Goal: Task Accomplishment & Management: Complete application form

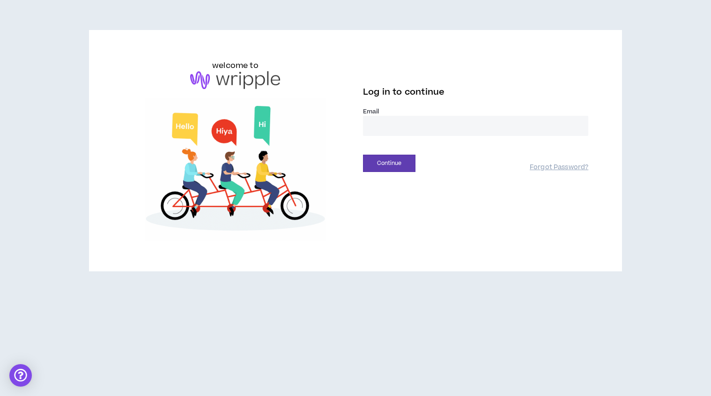
click at [447, 128] on input "email" at bounding box center [475, 126] width 225 height 20
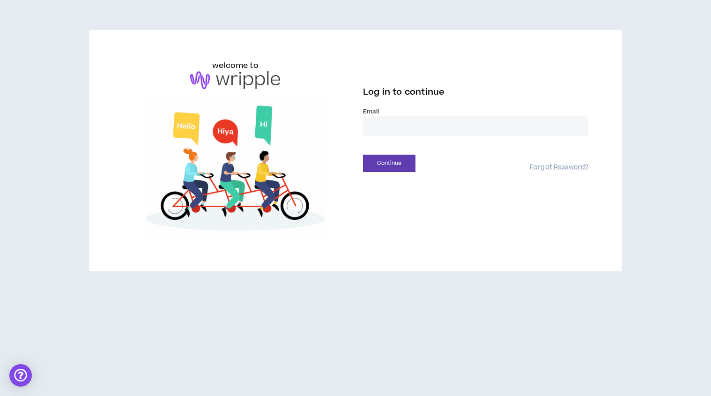
type input "**********"
click at [392, 163] on button "Continue" at bounding box center [389, 163] width 52 height 17
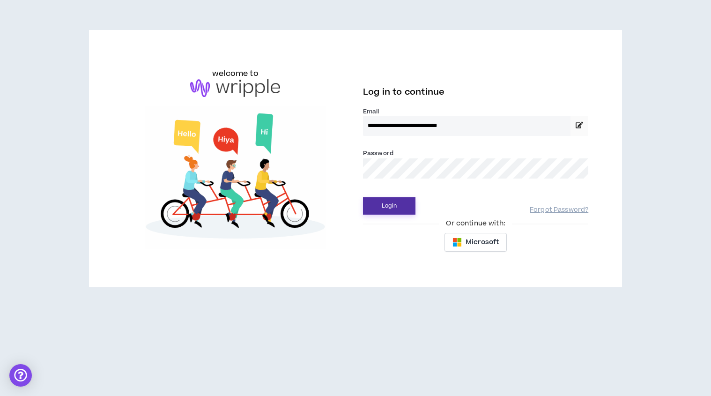
click at [385, 205] on button "Login" at bounding box center [389, 205] width 52 height 17
click at [392, 206] on button "Login" at bounding box center [389, 205] width 52 height 17
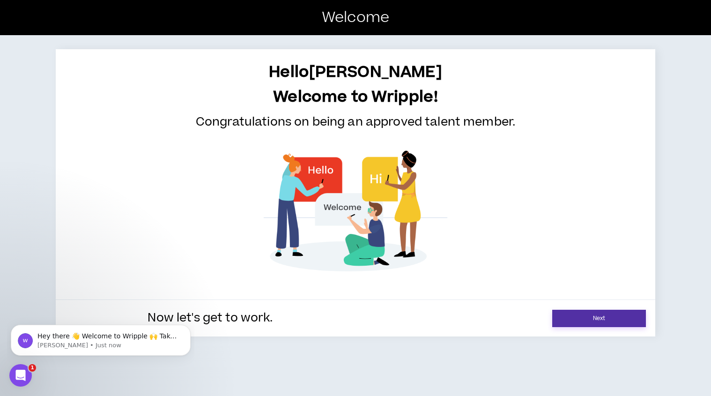
click at [568, 316] on link "Next" at bounding box center [599, 318] width 94 height 17
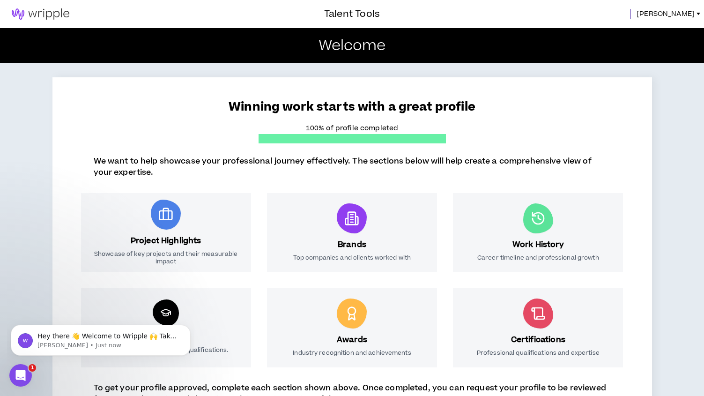
scroll to position [113, 0]
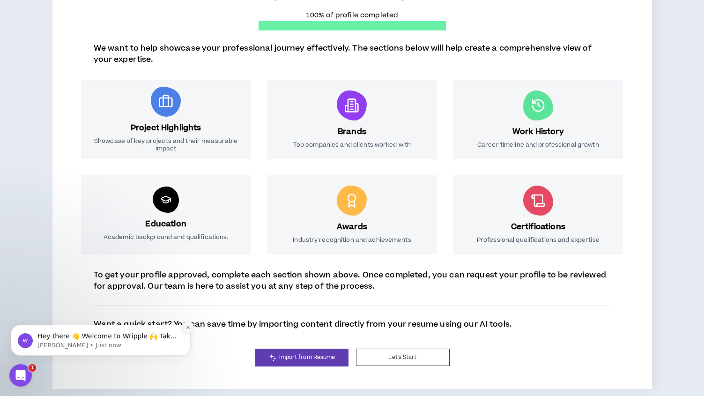
click at [187, 327] on icon "Dismiss notification" at bounding box center [187, 327] width 3 height 3
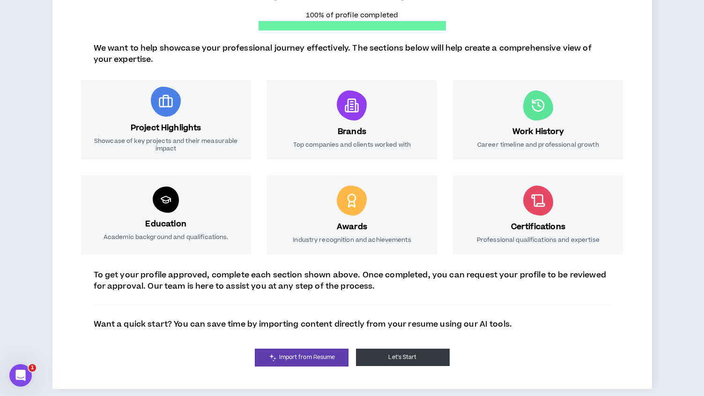
click at [413, 358] on button "Let's Start" at bounding box center [403, 357] width 94 height 17
select select "*"
select select "US"
select select "*******"
select select "*"
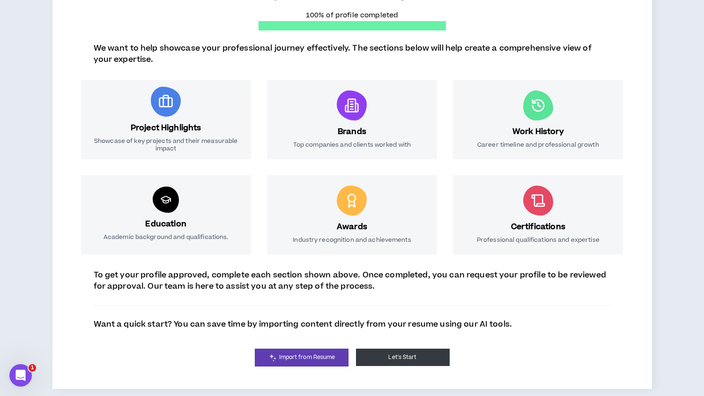
select select "**********"
select select "*****"
select select "**********"
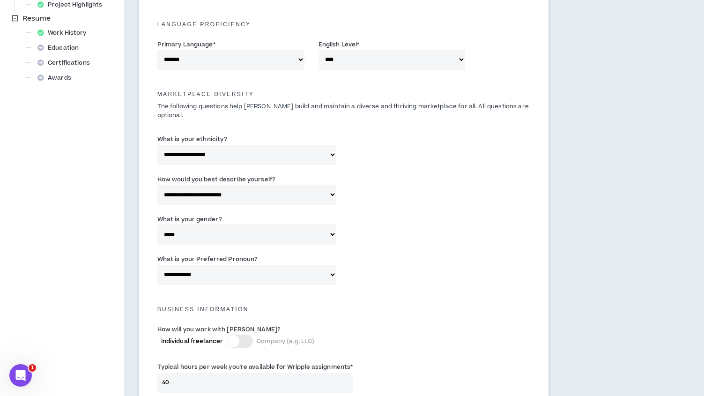
scroll to position [373, 0]
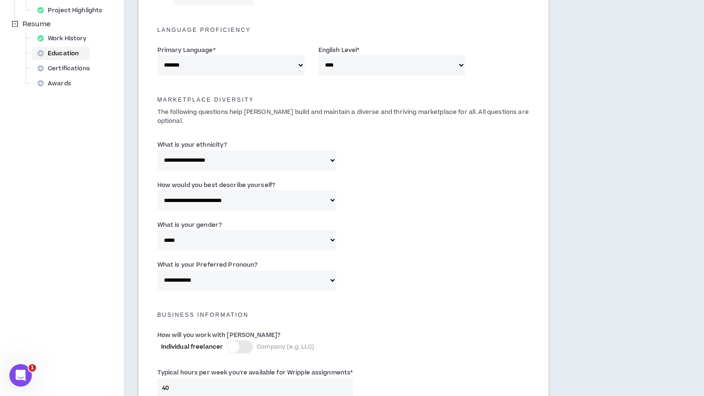
click at [55, 54] on div "Education" at bounding box center [61, 53] width 54 height 13
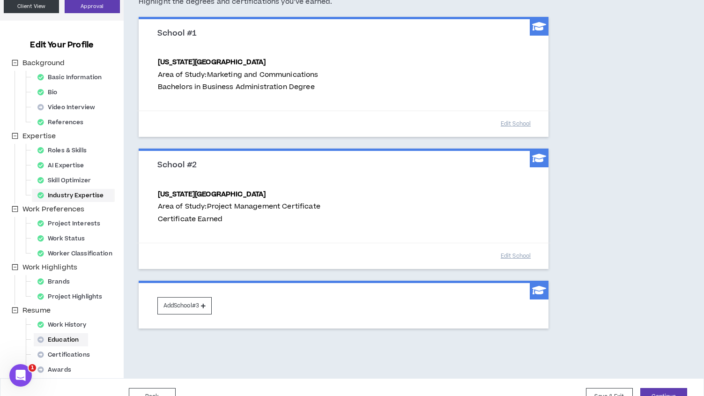
scroll to position [106, 0]
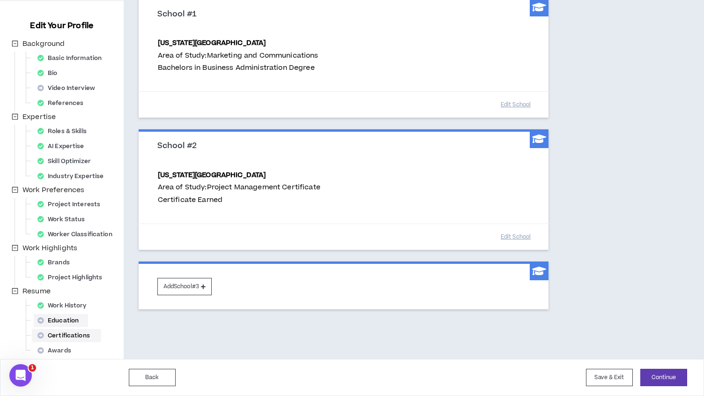
click at [70, 334] on div "Certifications" at bounding box center [67, 335] width 66 height 13
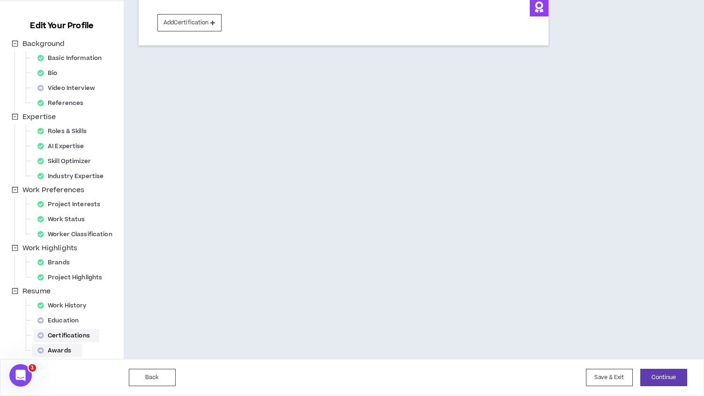
click at [67, 351] on div "Awards" at bounding box center [57, 350] width 47 height 13
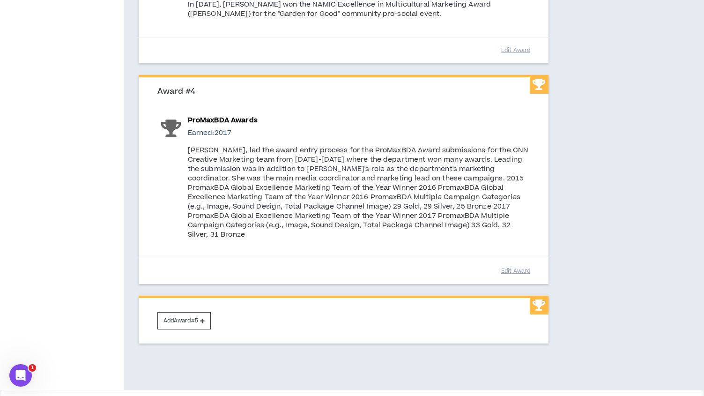
scroll to position [526, 0]
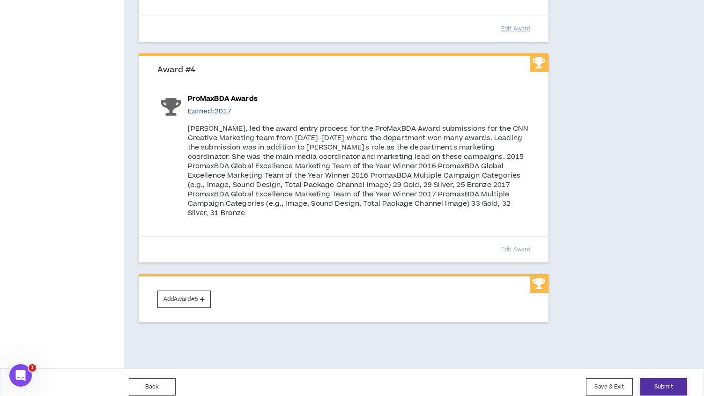
click at [665, 378] on button "Submit" at bounding box center [663, 386] width 47 height 17
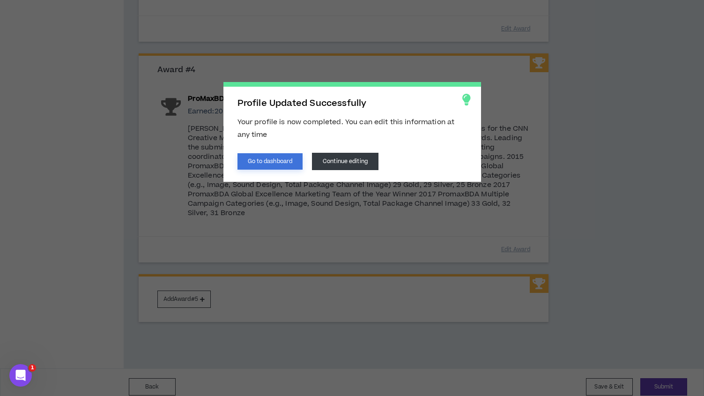
click at [282, 159] on button "Go to dashboard" at bounding box center [270, 161] width 66 height 16
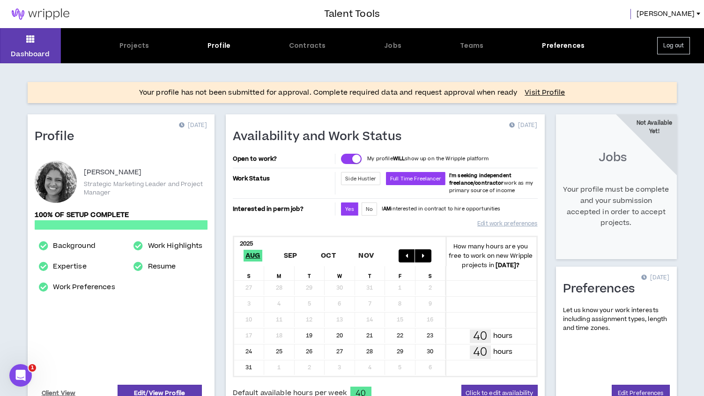
click at [643, 167] on div "Jobs Not Available Yet! Your profile must be complete and your submission accep…" at bounding box center [616, 262] width 132 height 297
click at [541, 92] on link "Visit Profile" at bounding box center [545, 92] width 40 height 9
select select "*"
select select "US"
select select "*******"
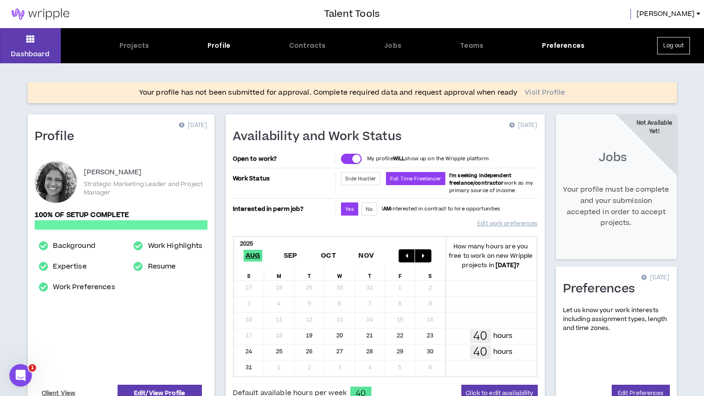
select select "*"
select select "**********"
select select "*****"
select select "**********"
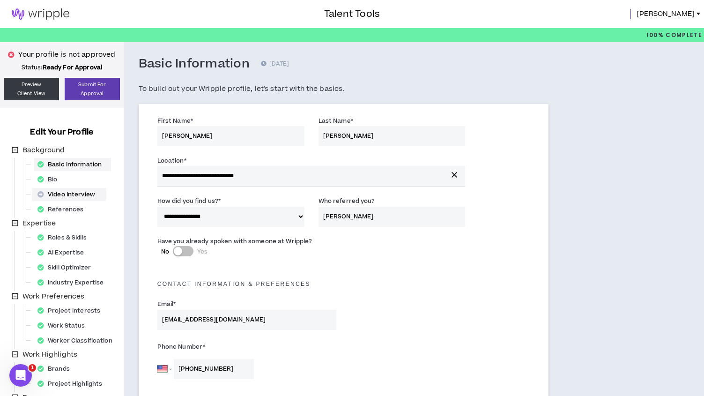
click at [81, 193] on div "Video Interview" at bounding box center [69, 194] width 71 height 13
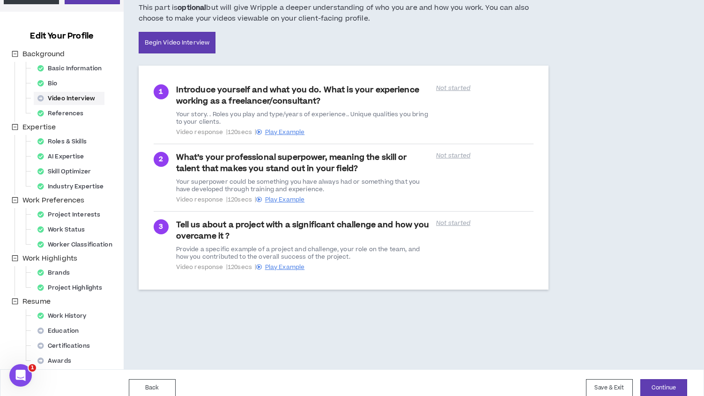
scroll to position [106, 0]
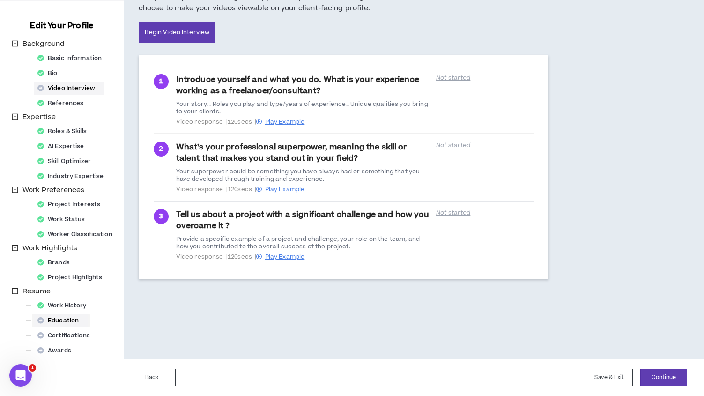
click at [66, 321] on div "Education" at bounding box center [61, 320] width 54 height 13
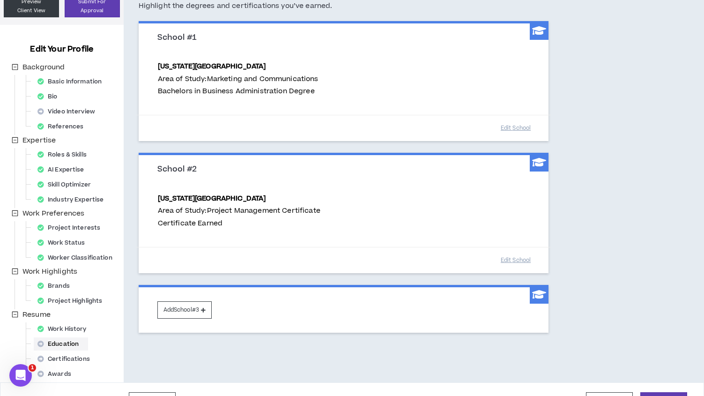
scroll to position [106, 0]
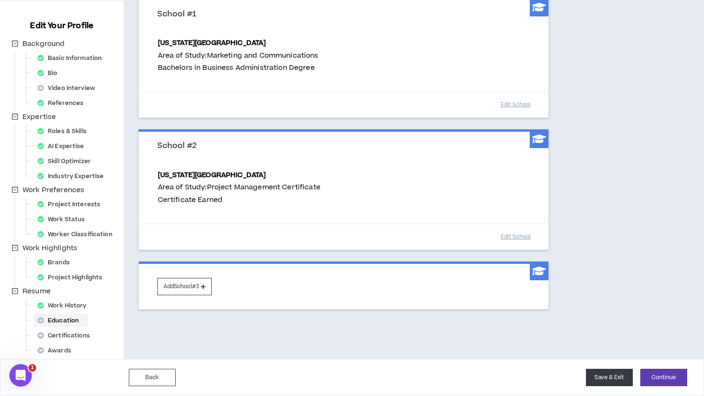
click at [605, 377] on button "Save & Exit" at bounding box center [609, 377] width 47 height 17
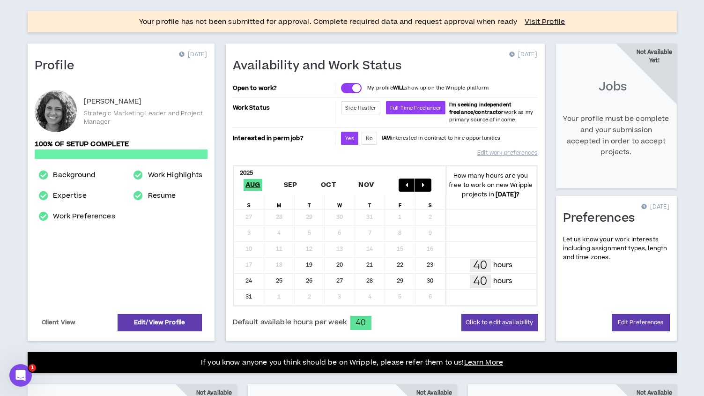
scroll to position [70, 0]
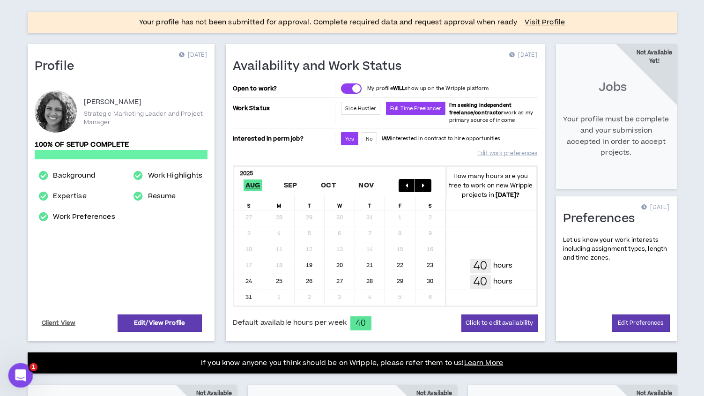
click at [16, 376] on icon "Open Intercom Messenger" at bounding box center [19, 373] width 15 height 15
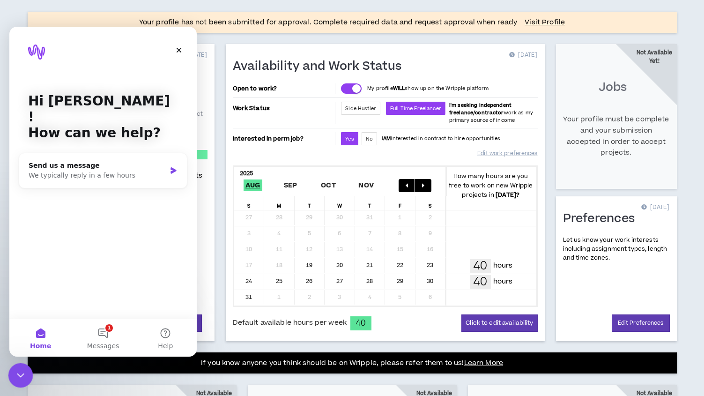
scroll to position [0, 0]
click at [107, 332] on button "1 Messages" at bounding box center [103, 337] width 62 height 37
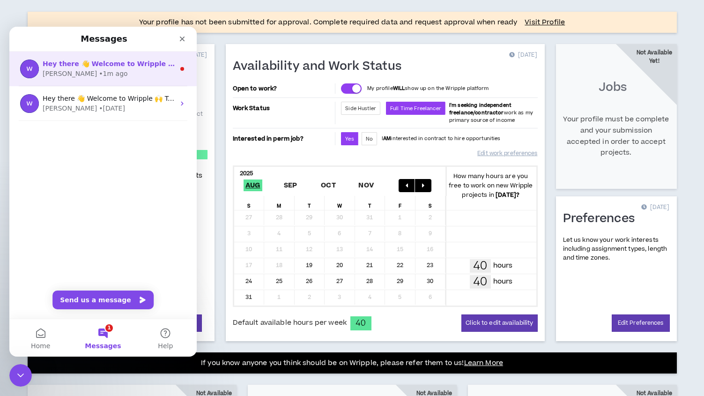
click at [107, 66] on span "Hey there 👋 Welcome to Wripple 🙌 Take a look around! If you have any questions,…" at bounding box center [279, 63] width 473 height 7
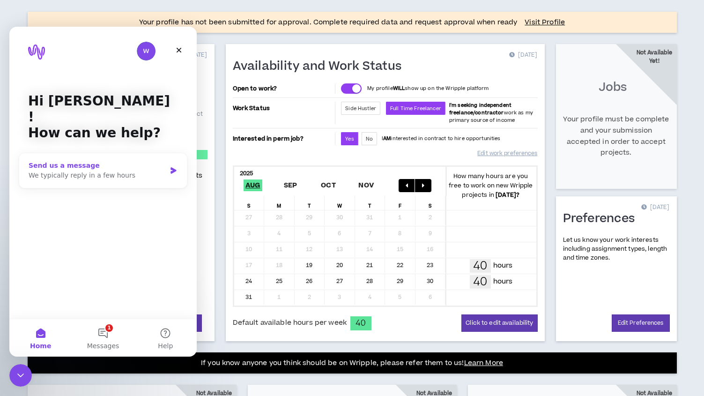
click at [171, 167] on icon "Intercom messenger" at bounding box center [174, 170] width 8 height 7
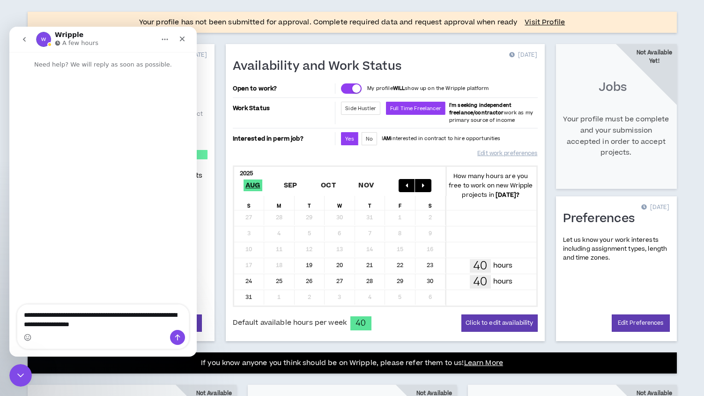
type textarea "**********"
click at [178, 335] on icon "Send a message…" at bounding box center [177, 337] width 5 height 6
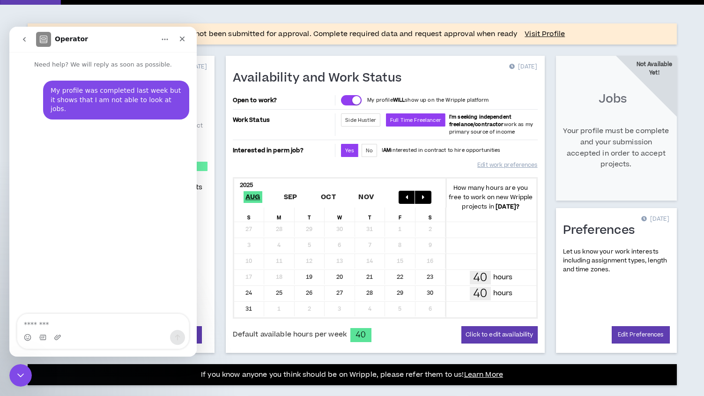
scroll to position [58, 0]
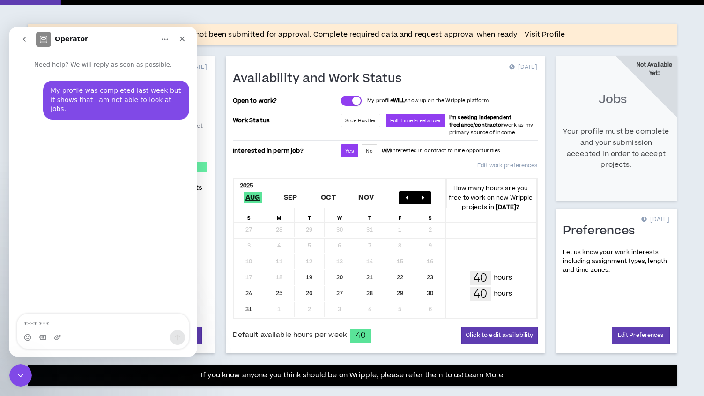
click at [23, 37] on icon "go back" at bounding box center [24, 39] width 7 height 7
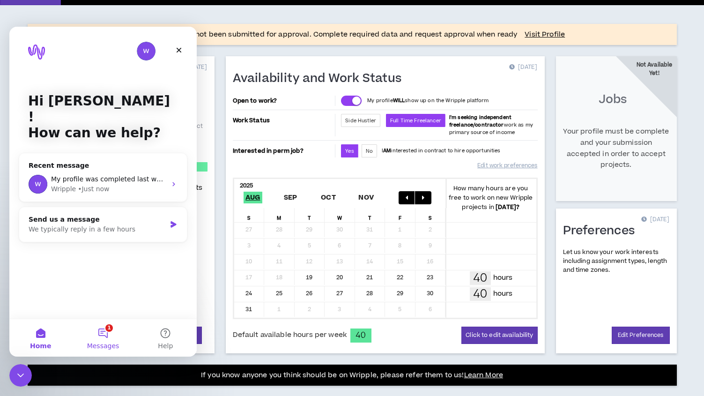
click at [107, 329] on button "1 Messages" at bounding box center [103, 337] width 62 height 37
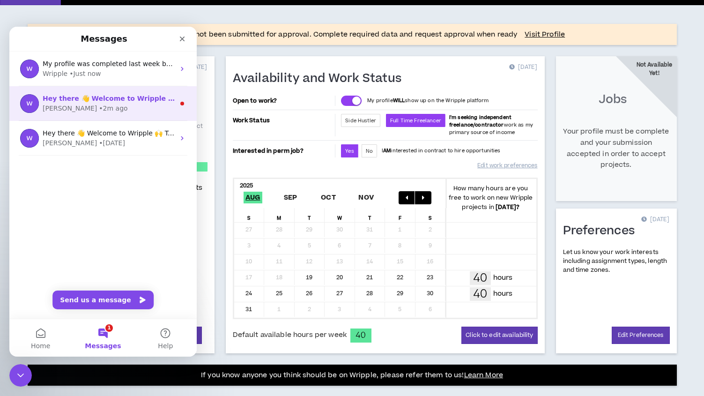
click at [112, 104] on div "[PERSON_NAME] • 2m ago" at bounding box center [109, 109] width 132 height 10
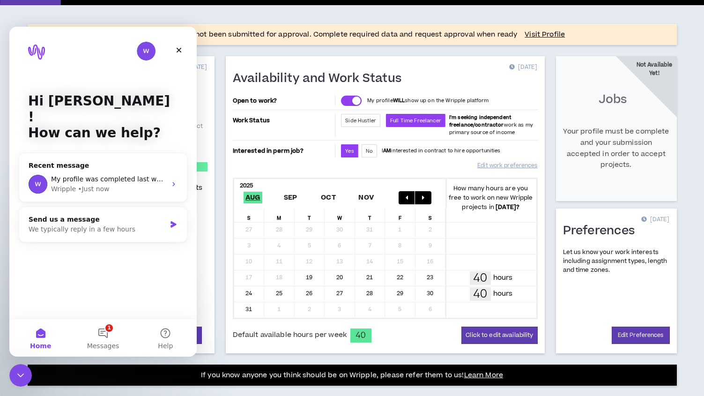
click at [40, 334] on button "Home" at bounding box center [40, 337] width 62 height 37
click at [18, 370] on icon "Close Intercom Messenger" at bounding box center [19, 373] width 11 height 11
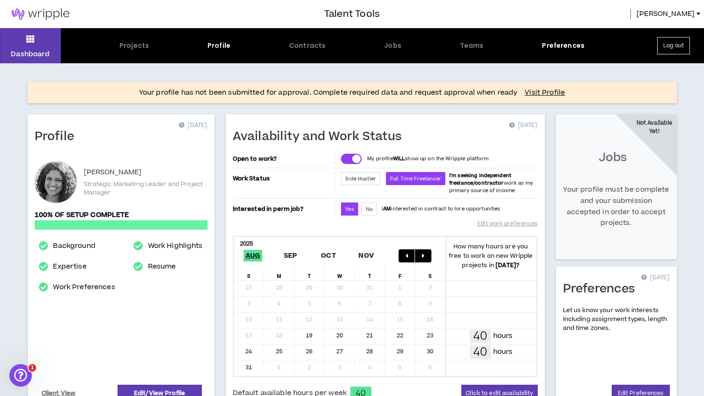
scroll to position [131, 0]
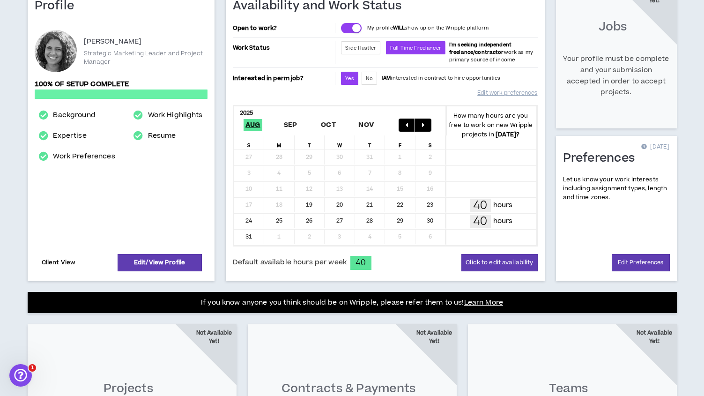
click at [59, 260] on link "Client View" at bounding box center [58, 262] width 37 height 16
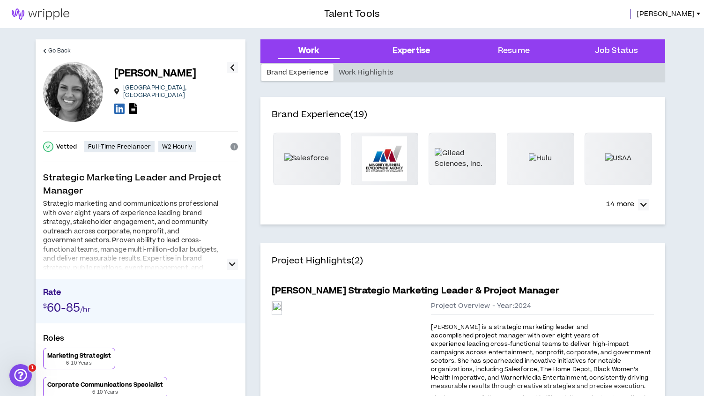
click at [407, 52] on div "Expertise" at bounding box center [411, 51] width 37 height 12
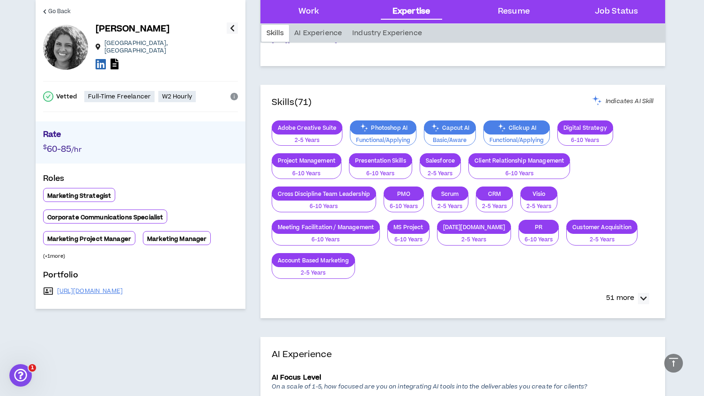
scroll to position [682, 0]
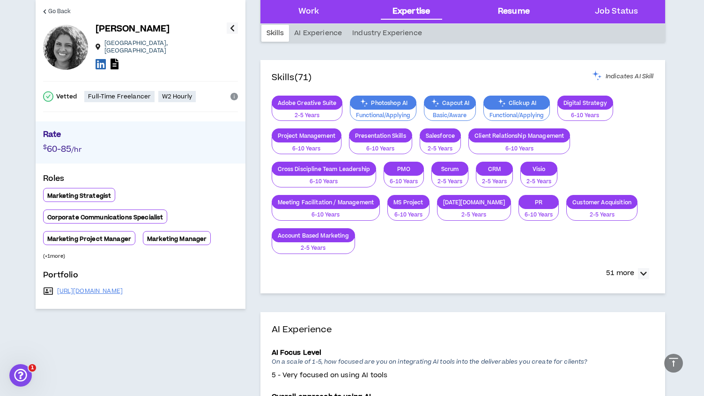
click at [510, 10] on div "Resume" at bounding box center [514, 12] width 32 height 12
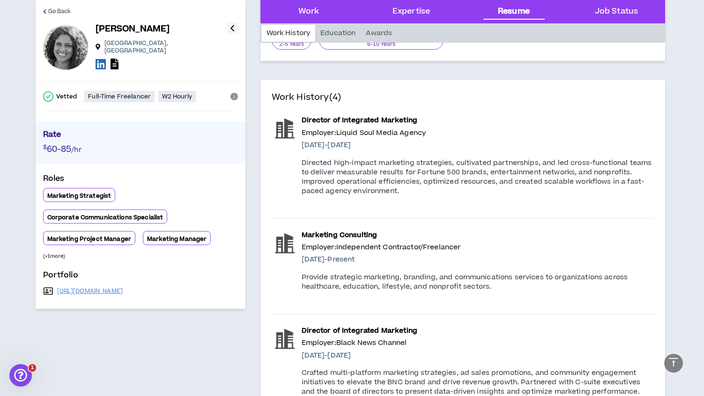
scroll to position [1275, 0]
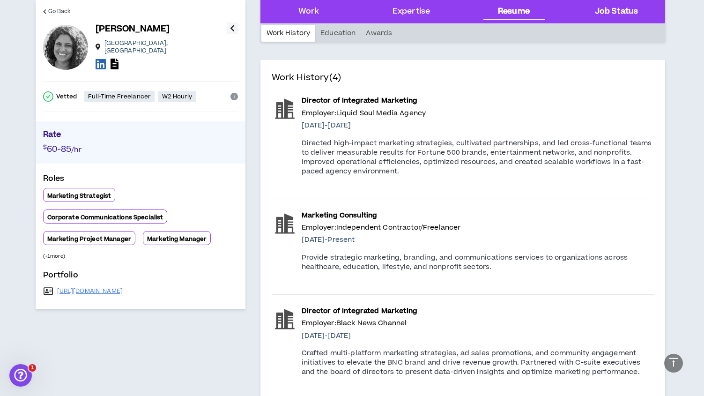
click at [606, 14] on Status "Job Status" at bounding box center [616, 12] width 43 height 12
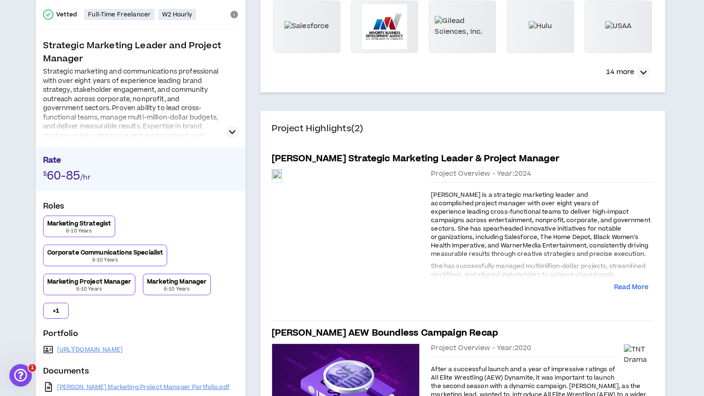
scroll to position [0, 0]
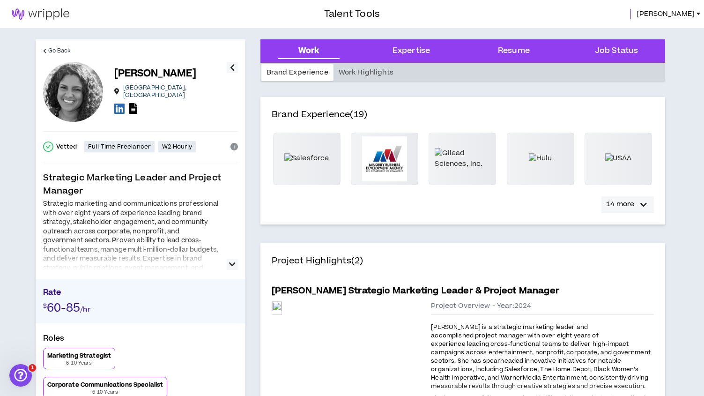
click at [616, 203] on p "14 more" at bounding box center [620, 204] width 28 height 10
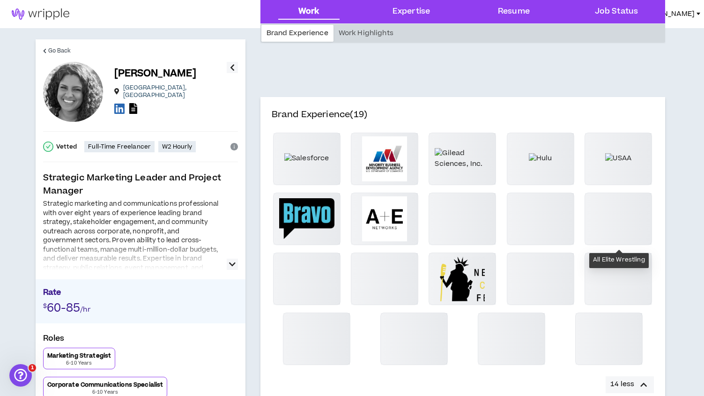
scroll to position [60, 0]
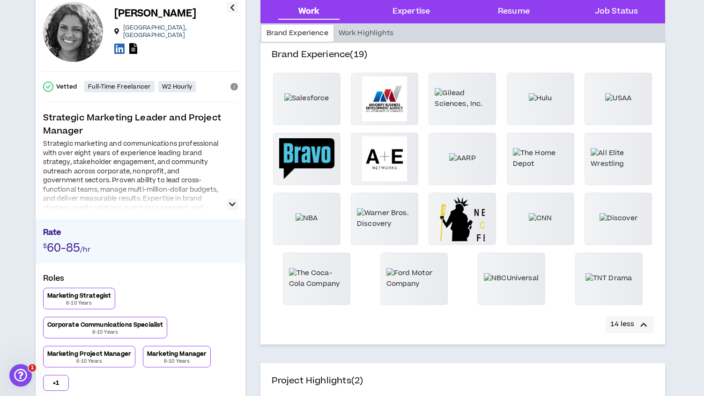
click at [644, 325] on icon "button" at bounding box center [643, 324] width 7 height 11
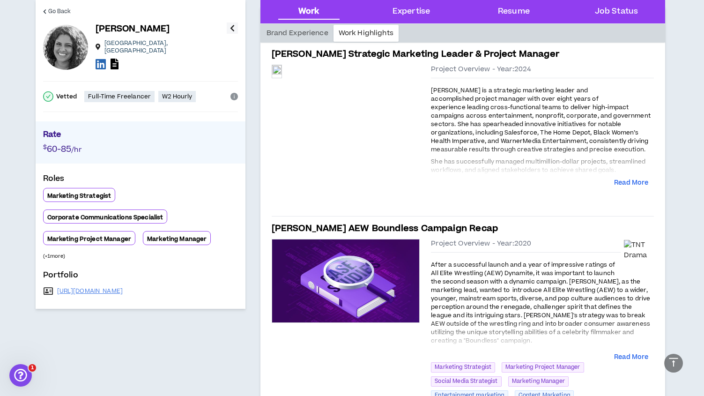
scroll to position [239, 0]
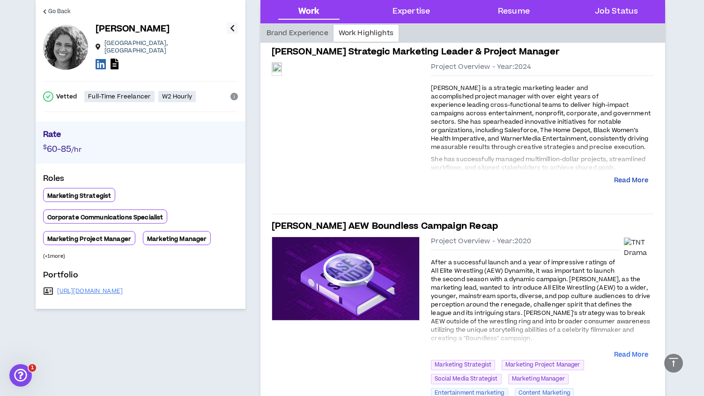
click at [632, 178] on button "Read More" at bounding box center [631, 180] width 34 height 9
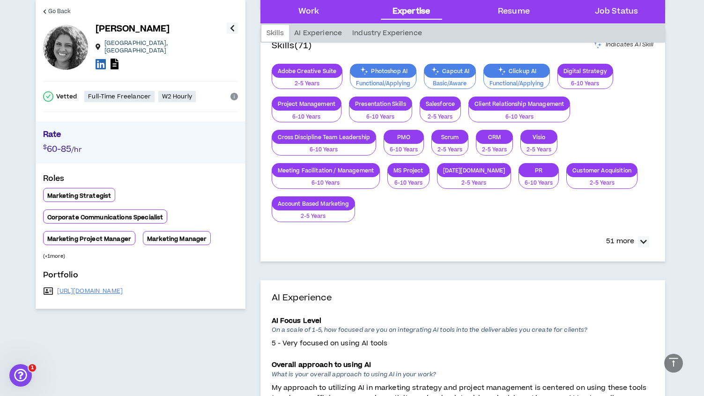
scroll to position [744, 0]
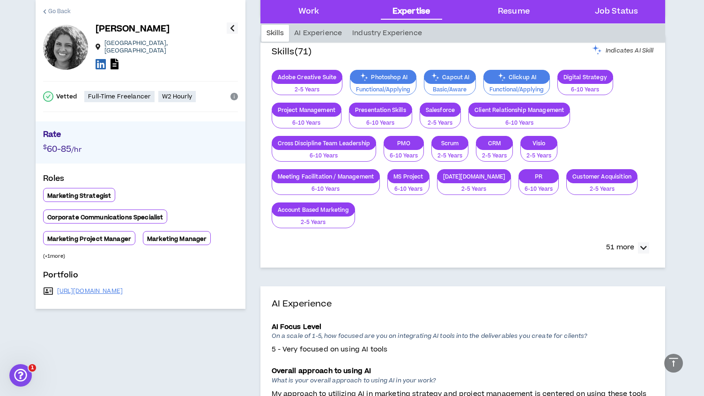
click at [55, 10] on span "Go Back" at bounding box center [59, 11] width 23 height 9
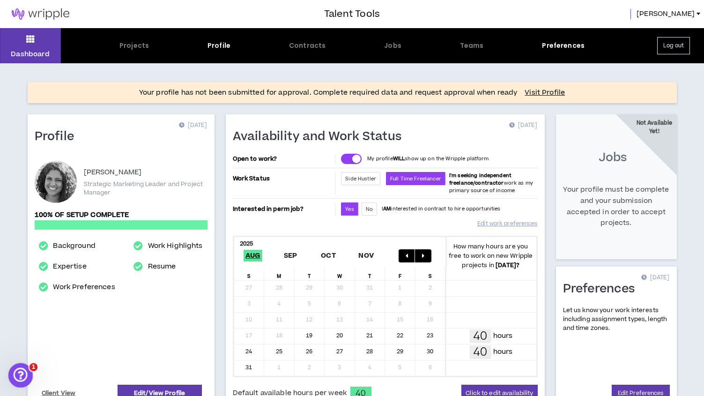
click at [22, 366] on div "Open Intercom Messenger" at bounding box center [19, 373] width 31 height 31
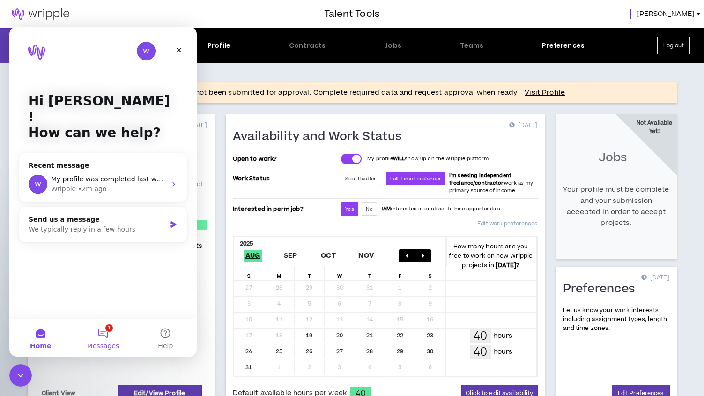
click at [105, 336] on button "1 Messages" at bounding box center [103, 337] width 62 height 37
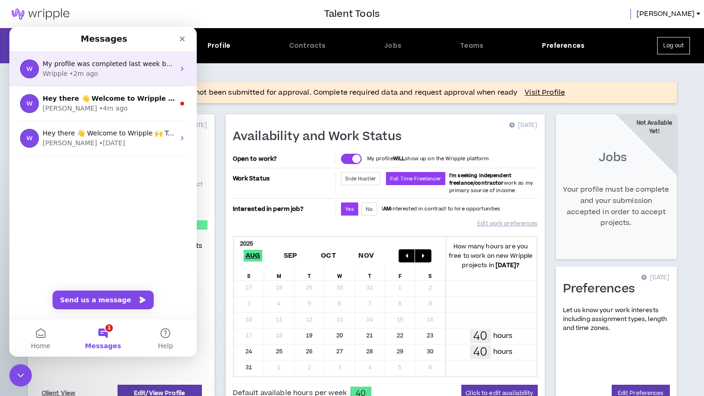
click at [101, 71] on div "Wripple • 2m ago" at bounding box center [109, 74] width 132 height 10
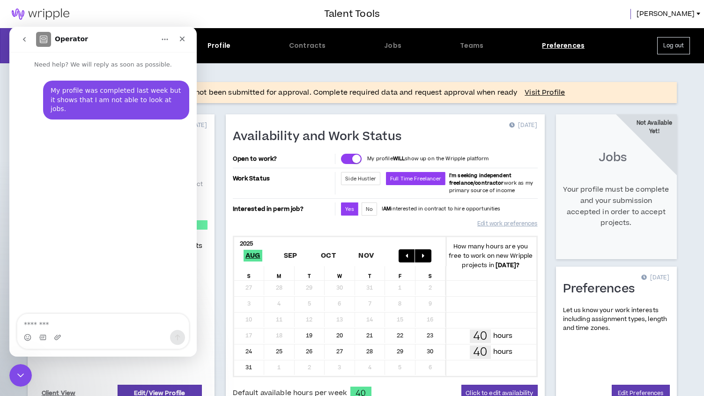
click at [555, 44] on div "Preferences" at bounding box center [563, 46] width 43 height 10
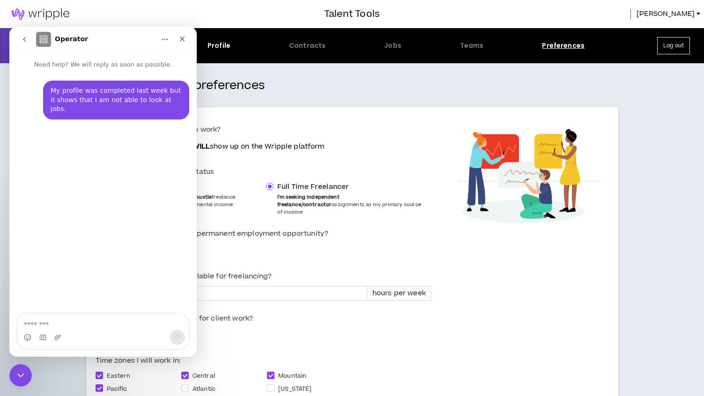
click at [434, 243] on div "Are you available and open to work? Yes No My profile WILL show up on the Wripp…" at bounding box center [263, 297] width 355 height 380
click at [21, 374] on icon "Close Intercom Messenger" at bounding box center [19, 373] width 11 height 11
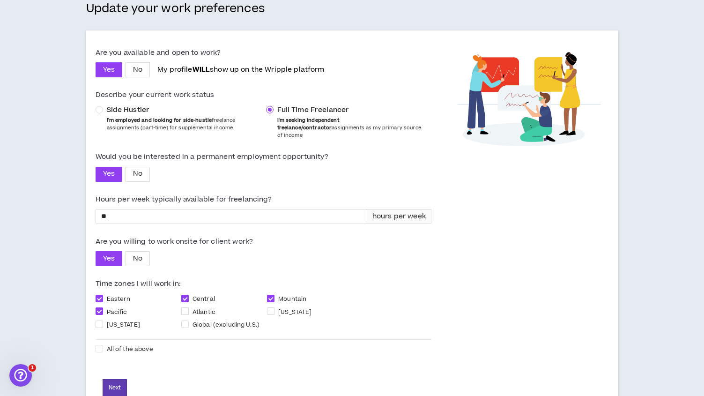
scroll to position [99, 0]
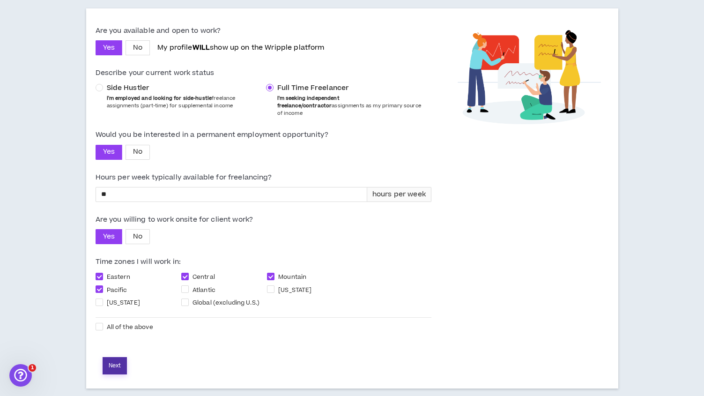
click at [115, 357] on button "Next" at bounding box center [115, 365] width 24 height 17
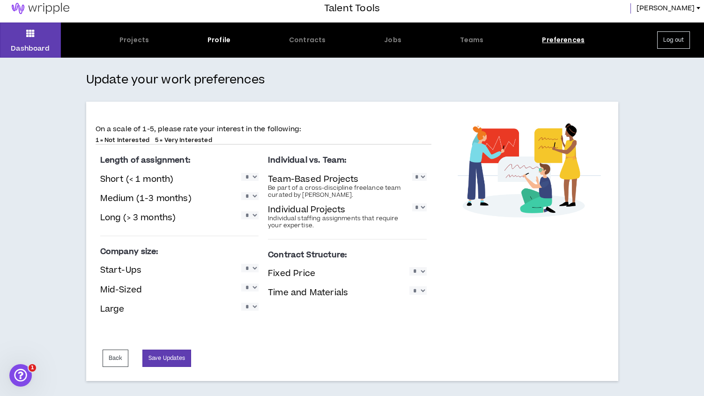
click at [252, 179] on select "* * * * *" at bounding box center [249, 177] width 17 height 8
click at [393, 105] on div "On a scale of 1-5, please rate your interest in the following: 1 = Not Interest…" at bounding box center [263, 241] width 355 height 279
click at [118, 356] on button "Back" at bounding box center [116, 357] width 26 height 17
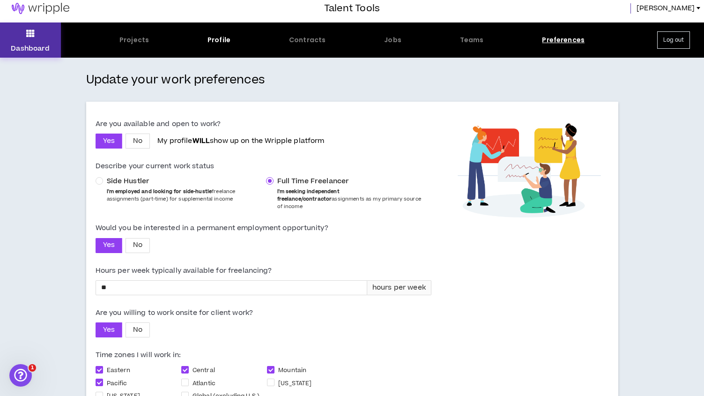
click at [25, 34] on button "Dashboard" at bounding box center [30, 39] width 61 height 35
